Goal: Transaction & Acquisition: Obtain resource

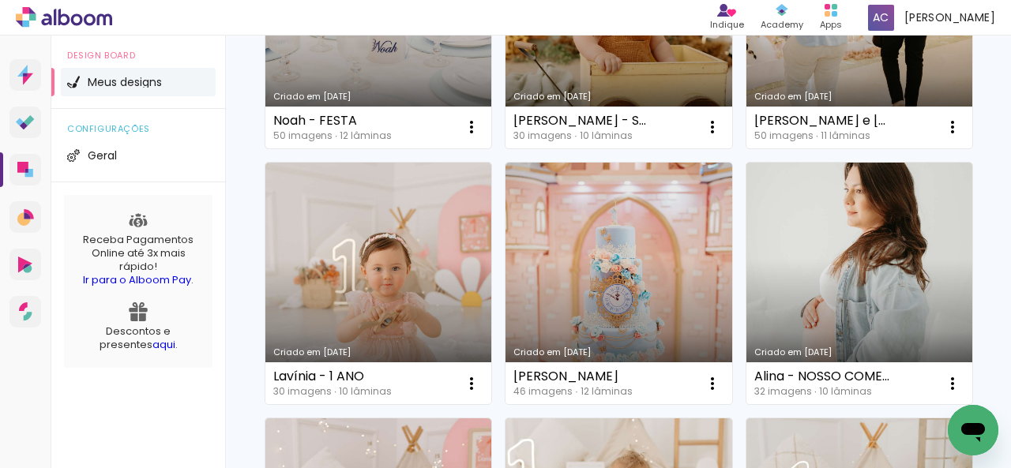
scroll to position [395, 0]
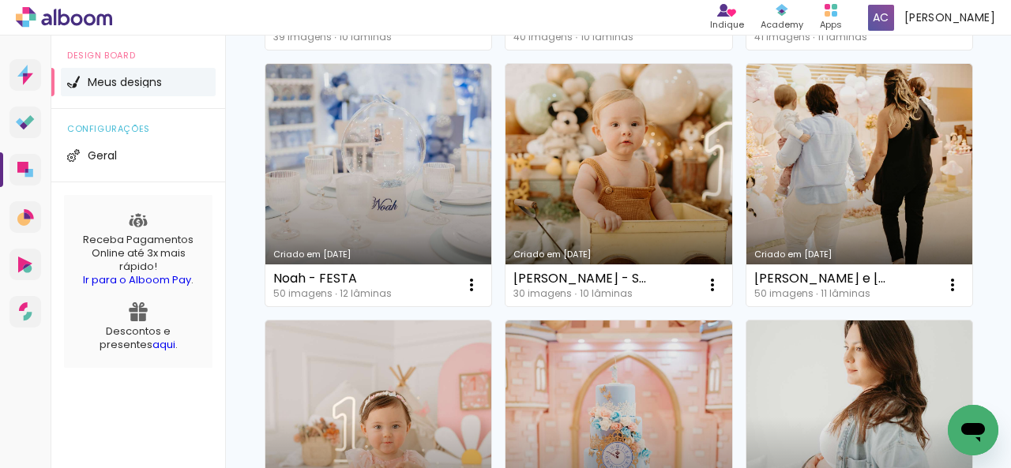
click at [491, 203] on link "Criado em [DATE]" at bounding box center [378, 185] width 226 height 242
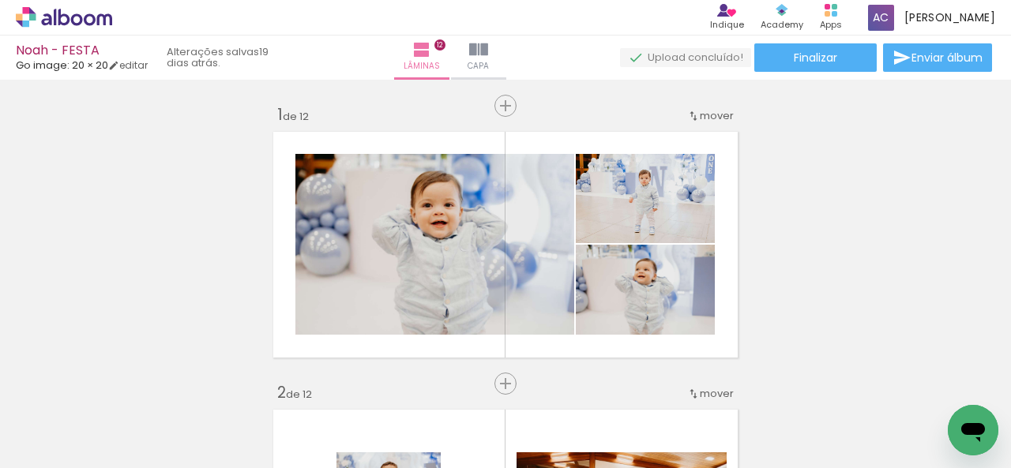
click at [779, 64] on paper-button "Finalizar" at bounding box center [815, 57] width 122 height 28
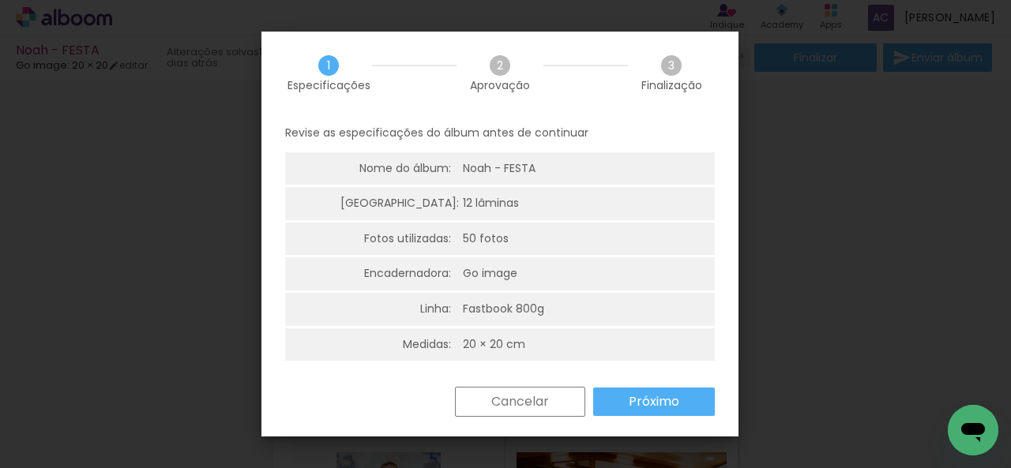
click at [621, 399] on paper-button "Próximo" at bounding box center [654, 402] width 122 height 28
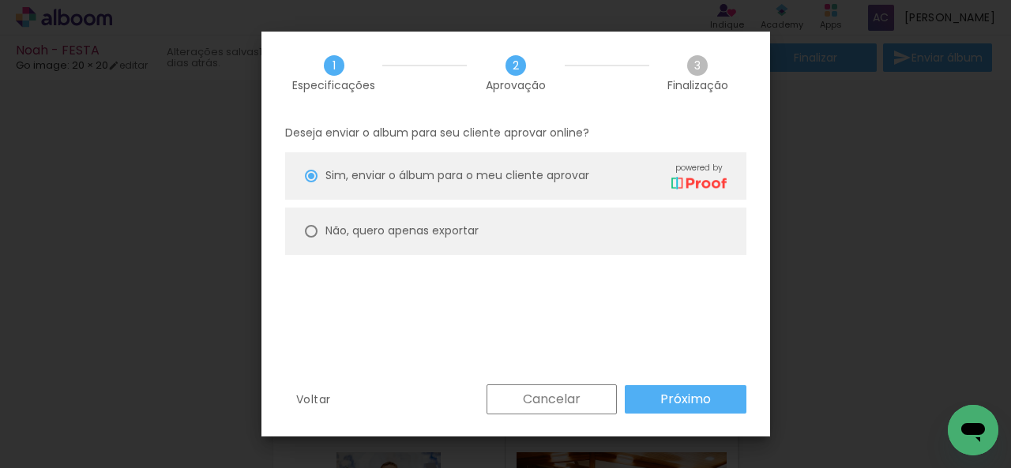
click at [499, 223] on paper-radio-button "Não, quero apenas exportar" at bounding box center [515, 231] width 461 height 47
type paper-radio-button "on"
click at [0, 0] on slot "Próximo" at bounding box center [0, 0] width 0 height 0
type input "Alta, 300 DPI"
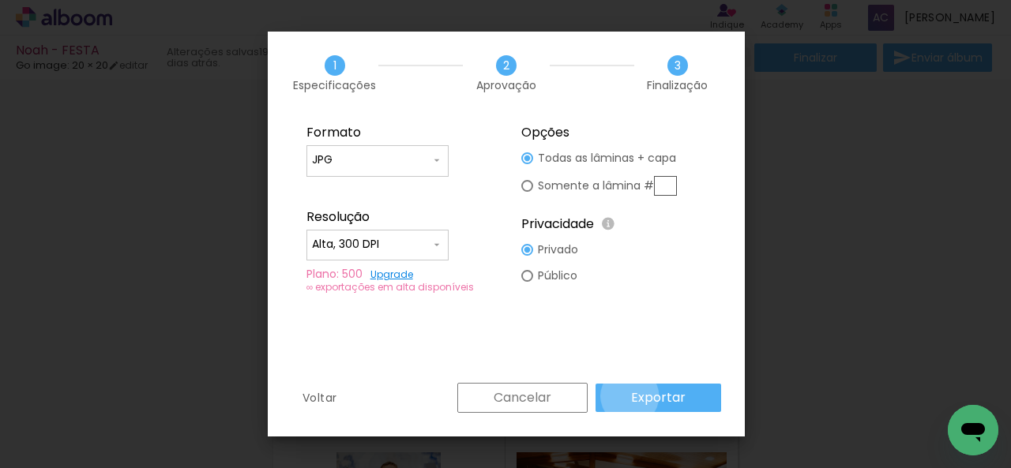
click at [631, 396] on paper-button "Exportar" at bounding box center [658, 398] width 126 height 28
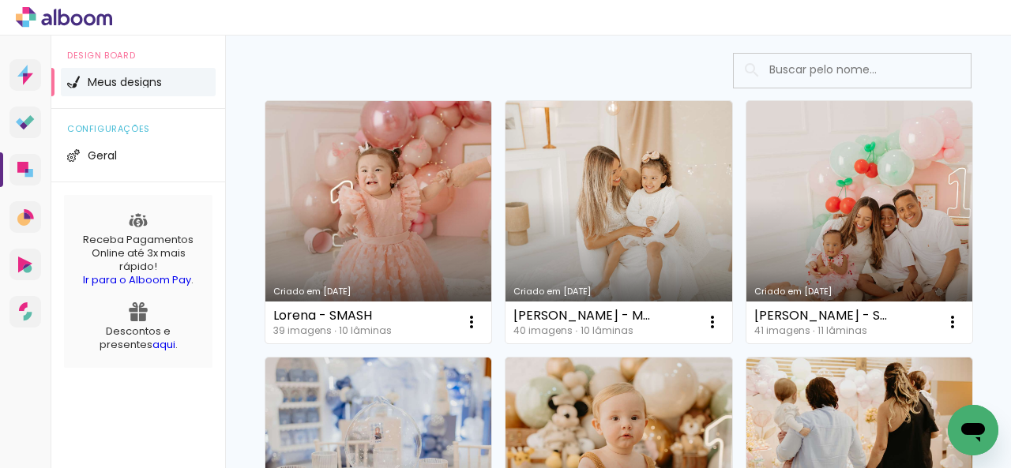
scroll to position [158, 0]
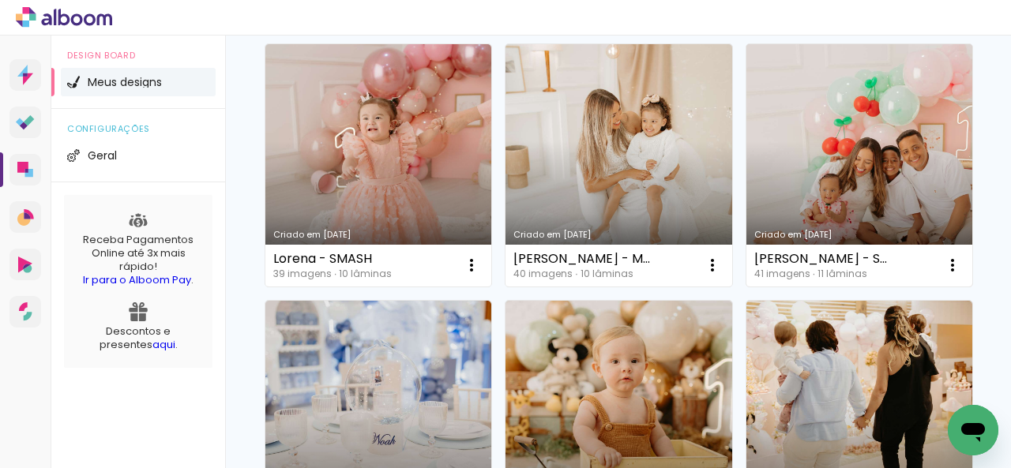
click at [746, 287] on link "Criado em [DATE]" at bounding box center [859, 165] width 226 height 242
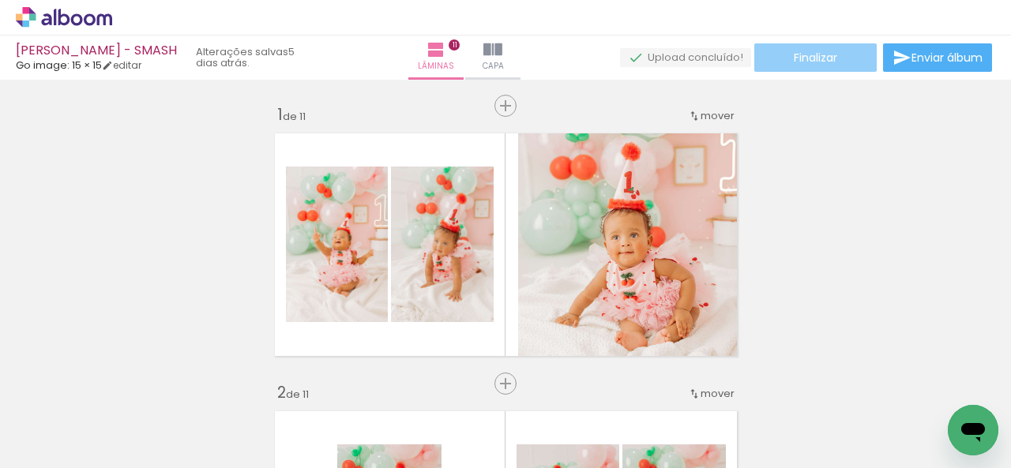
click at [794, 60] on span "Finalizar" at bounding box center [815, 57] width 43 height 11
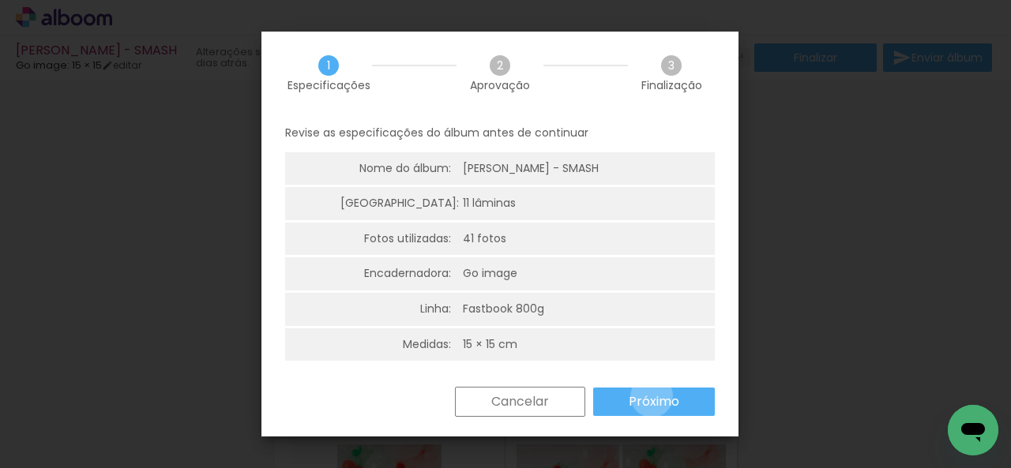
click at [0, 0] on slot "Próximo" at bounding box center [0, 0] width 0 height 0
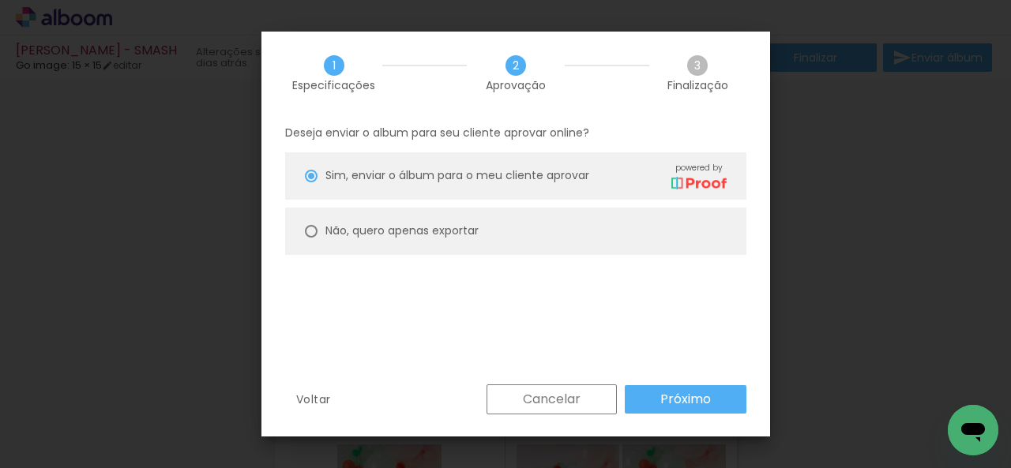
click at [0, 0] on slot "Não, quero apenas exportar" at bounding box center [0, 0] width 0 height 0
type paper-radio-button "on"
click at [0, 0] on slot "Próximo" at bounding box center [0, 0] width 0 height 0
type input "Alta, 300 DPI"
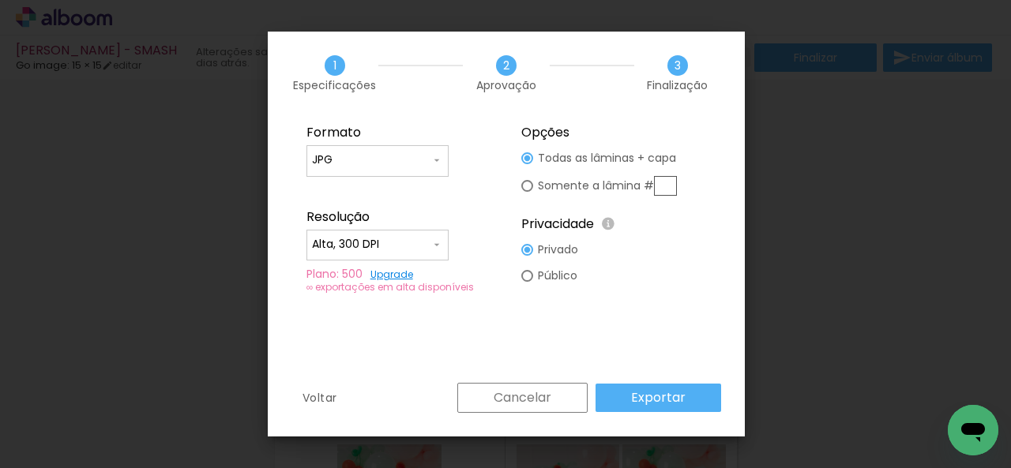
click at [693, 392] on paper-button "Exportar" at bounding box center [658, 398] width 126 height 28
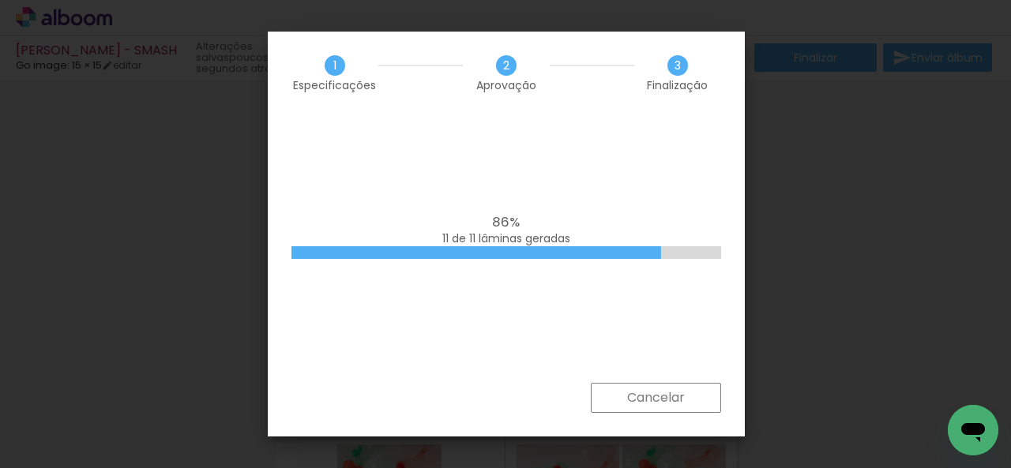
click at [115, 118] on iron-overlay-backdrop at bounding box center [505, 234] width 1011 height 468
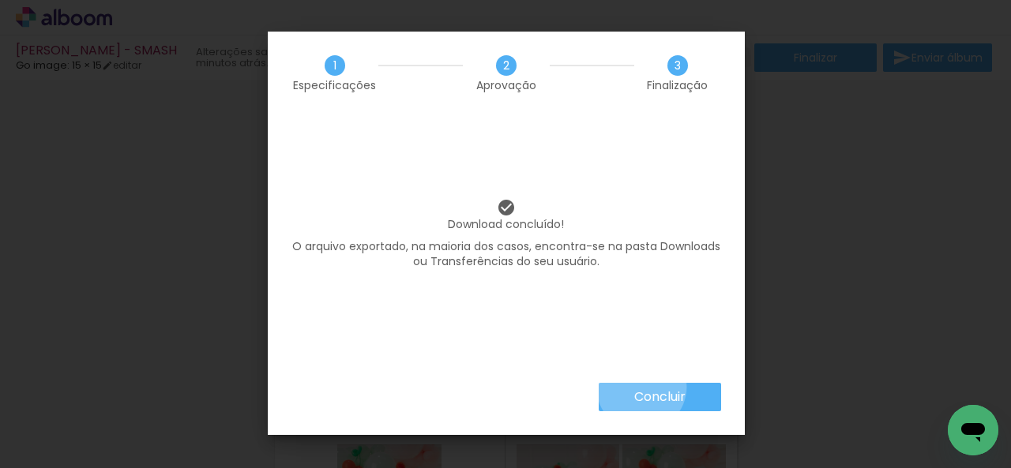
click at [640, 387] on paper-button "Concluir" at bounding box center [659, 397] width 122 height 28
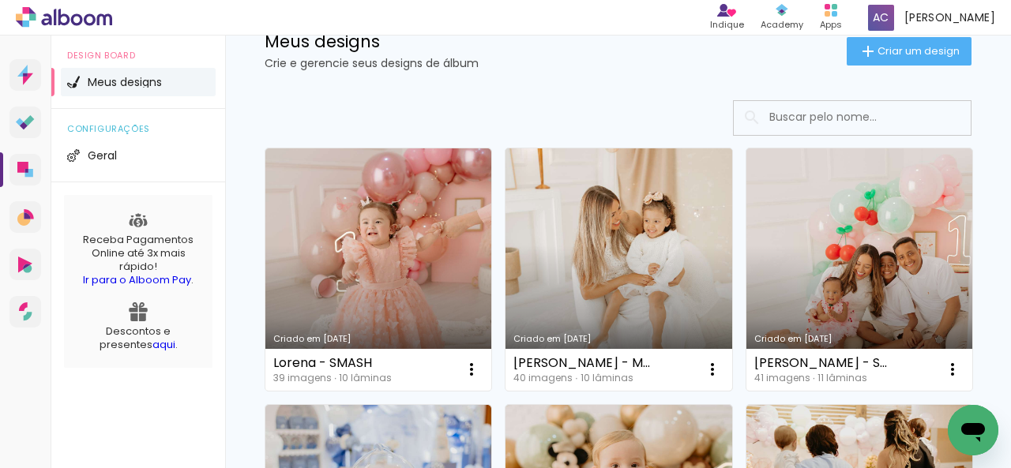
scroll to position [79, 0]
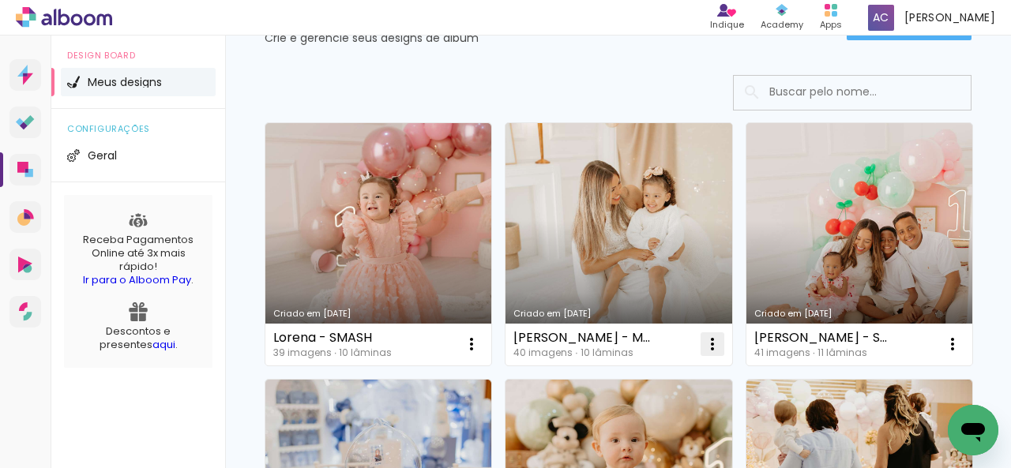
click at [481, 347] on iron-icon at bounding box center [471, 344] width 19 height 19
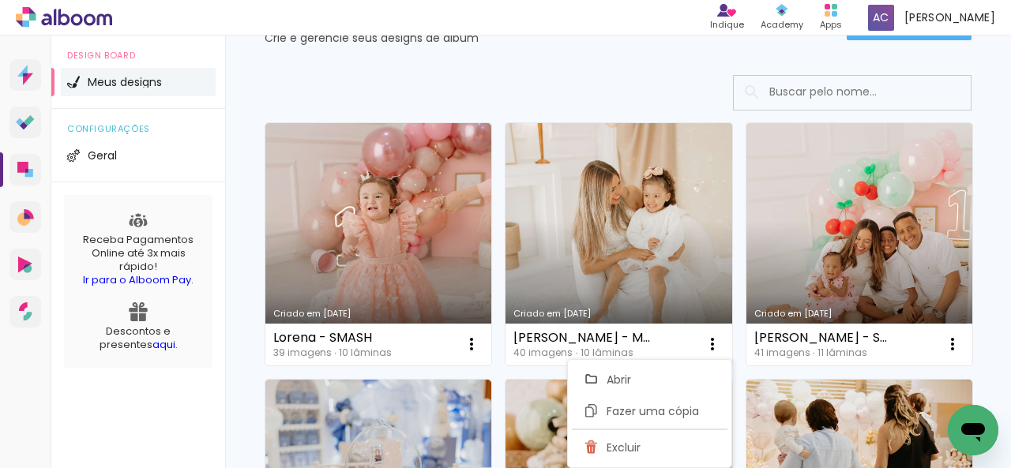
click at [657, 276] on link "Criado em [DATE]" at bounding box center [618, 244] width 226 height 242
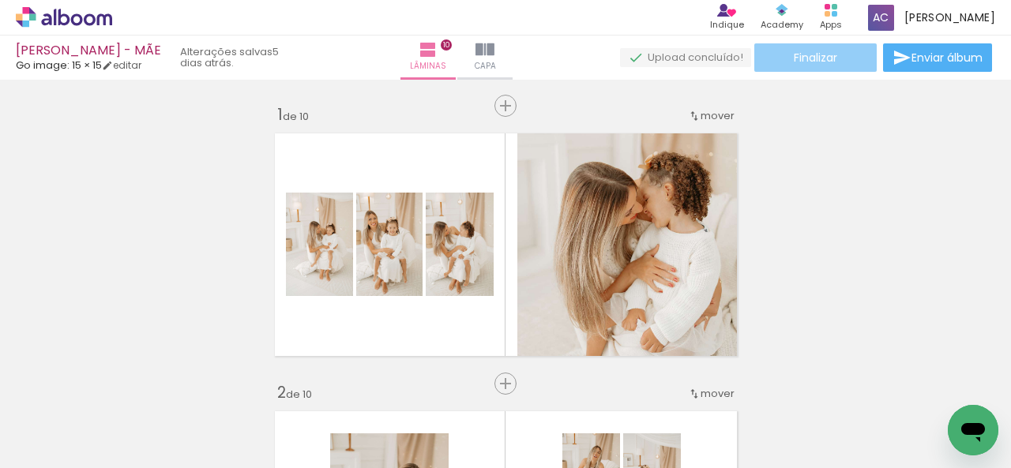
click at [796, 58] on span "Finalizar" at bounding box center [815, 57] width 43 height 11
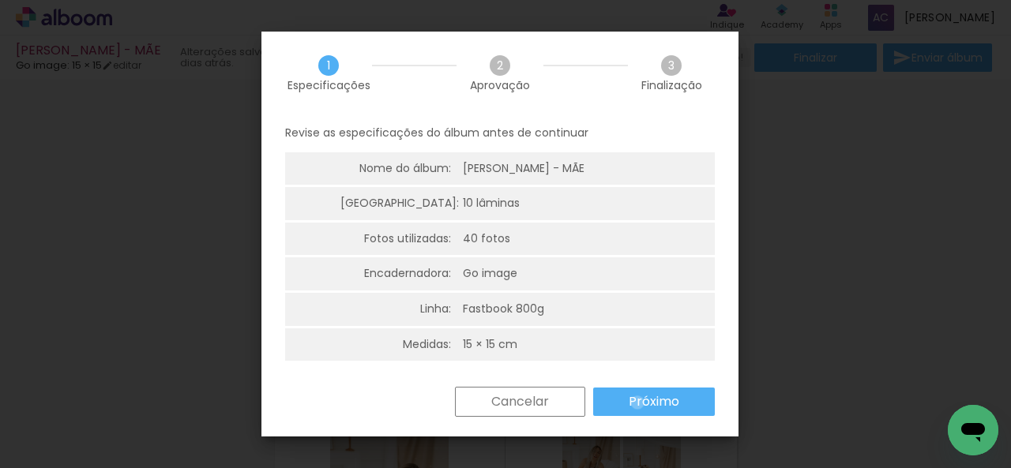
click at [0, 0] on slot "Próximo" at bounding box center [0, 0] width 0 height 0
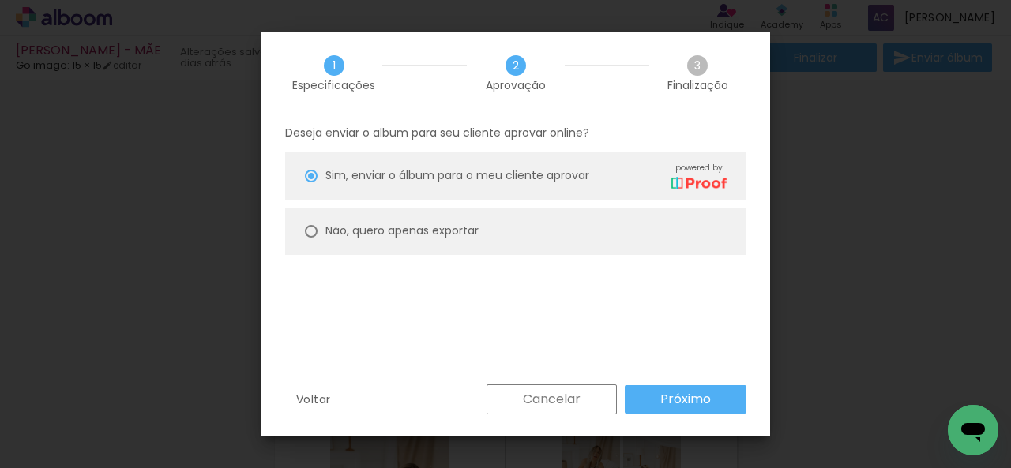
click at [494, 239] on paper-radio-button "Não, quero apenas exportar" at bounding box center [515, 231] width 461 height 47
type paper-radio-button "on"
click at [653, 410] on paper-button "Próximo" at bounding box center [686, 399] width 122 height 28
type input "Alta, 300 DPI"
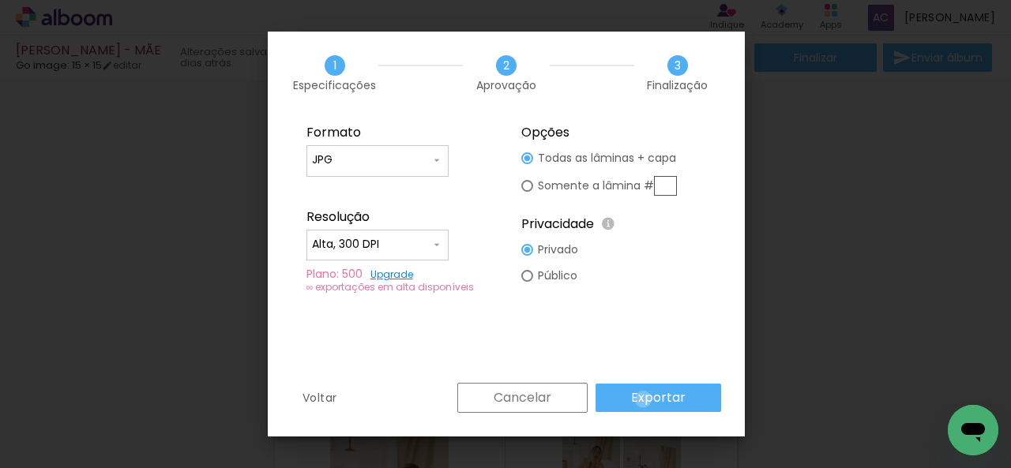
click at [0, 0] on slot "Exportar" at bounding box center [0, 0] width 0 height 0
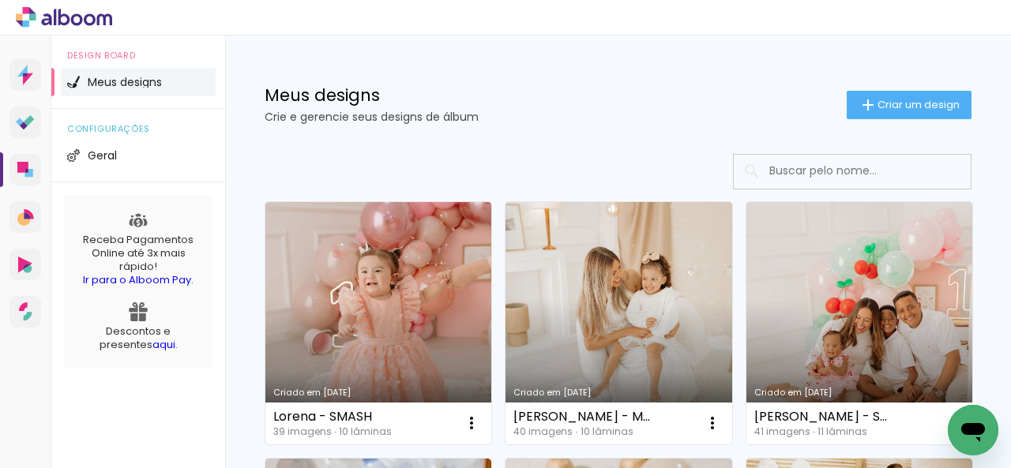
click at [299, 308] on link "Criado em [DATE]" at bounding box center [378, 323] width 226 height 242
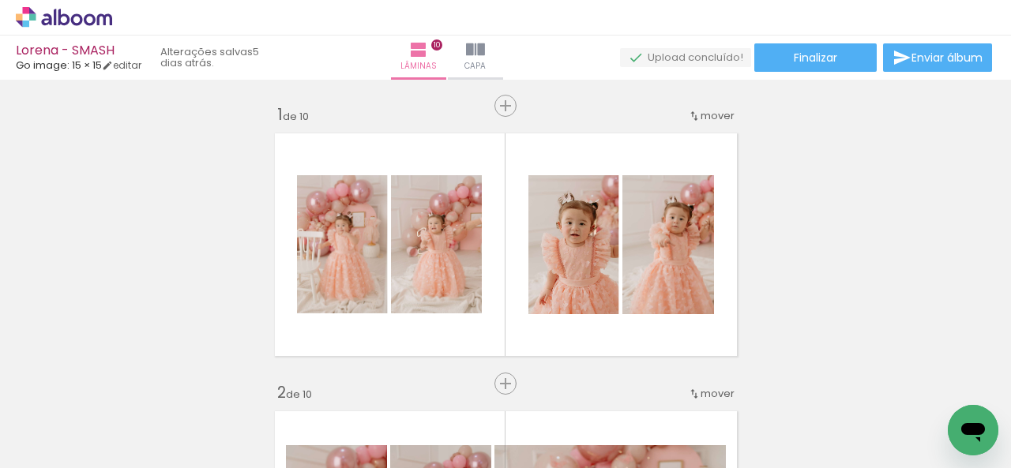
click at [818, 59] on span "Finalizar" at bounding box center [815, 57] width 43 height 11
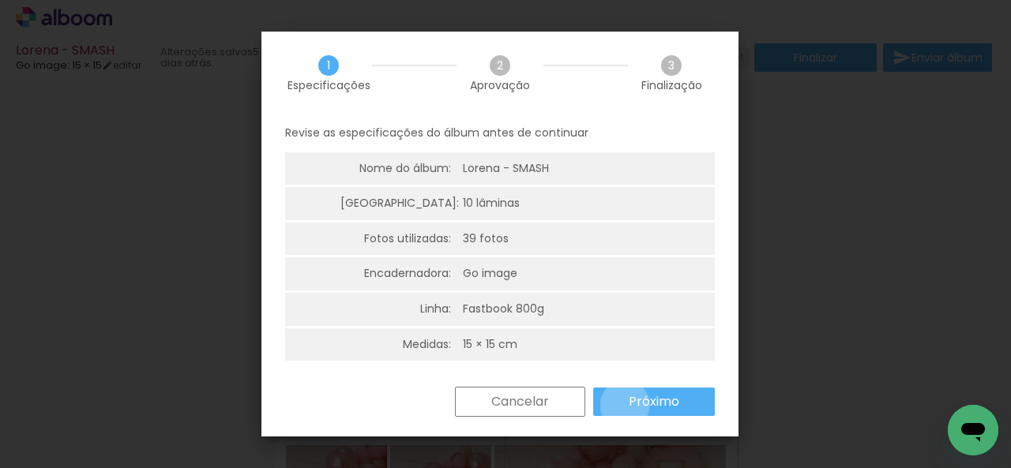
click at [624, 405] on paper-button "Próximo" at bounding box center [654, 402] width 122 height 28
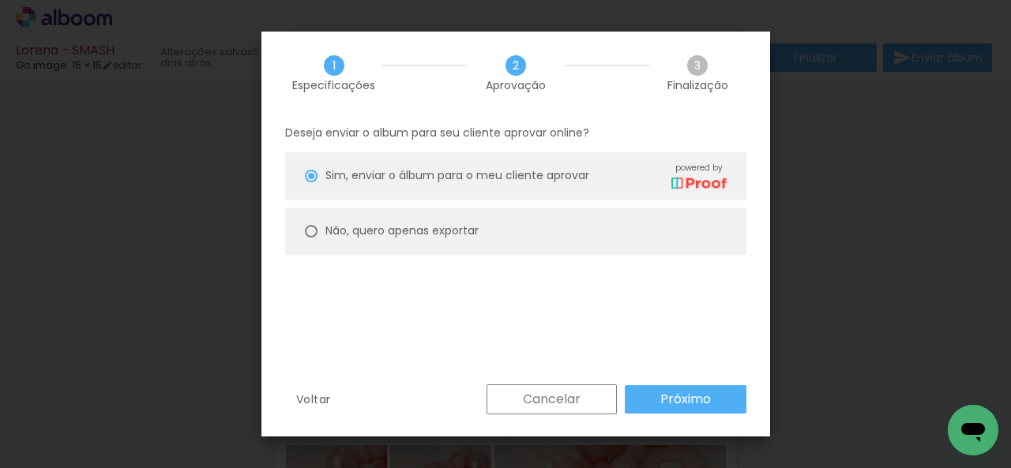
click at [516, 242] on paper-radio-button "Não, quero apenas exportar" at bounding box center [515, 231] width 461 height 47
type paper-radio-button "on"
click at [0, 0] on slot "Próximo" at bounding box center [0, 0] width 0 height 0
type input "Alta, 300 DPI"
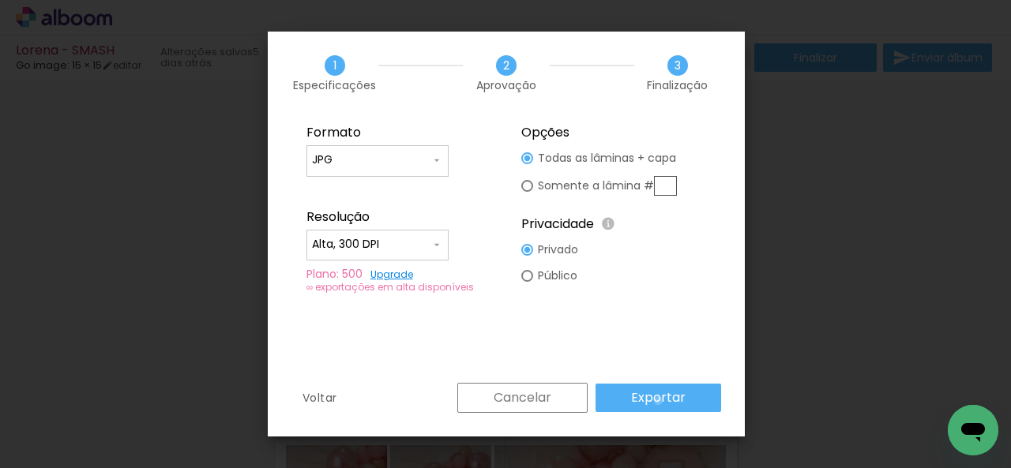
click at [0, 0] on slot "Exportar" at bounding box center [0, 0] width 0 height 0
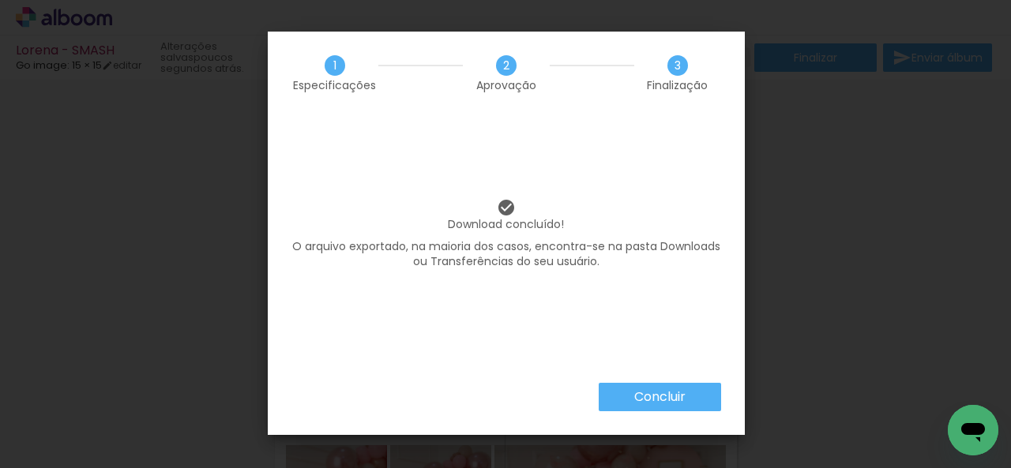
click at [0, 0] on slot "Concluir" at bounding box center [0, 0] width 0 height 0
